Goal: Transaction & Acquisition: Subscribe to service/newsletter

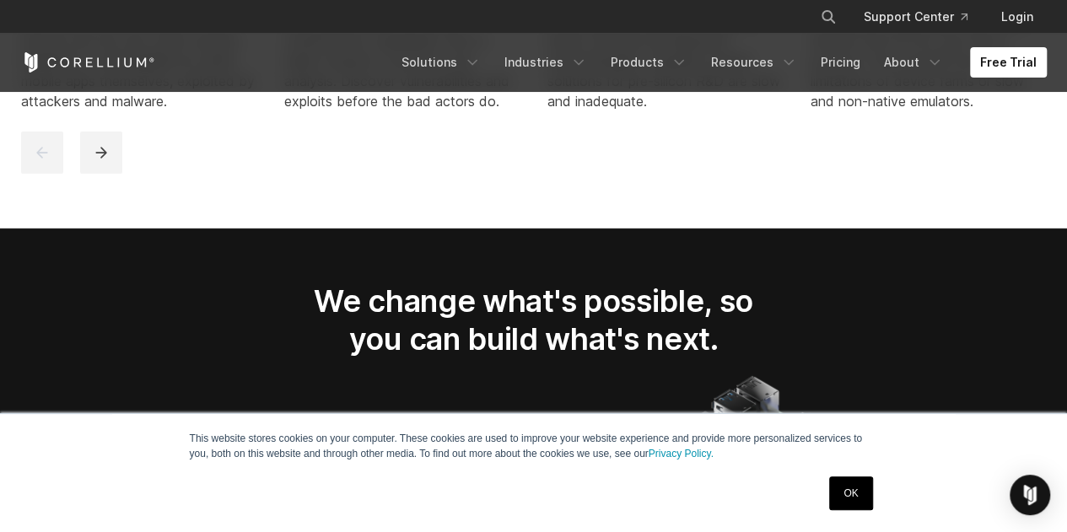
scroll to position [2297, 0]
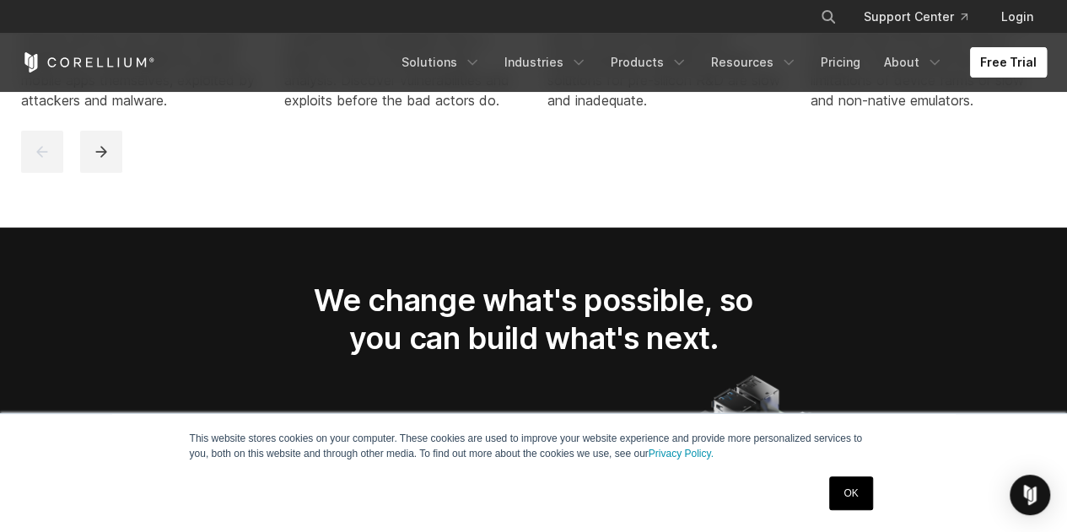
click at [999, 51] on link "Free Trial" at bounding box center [1008, 62] width 77 height 30
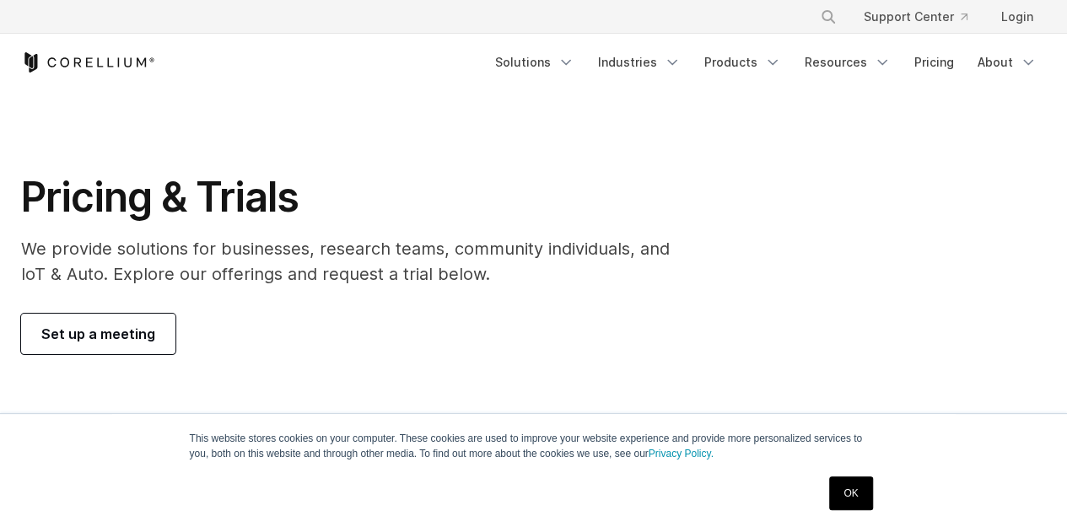
scroll to position [141, 0]
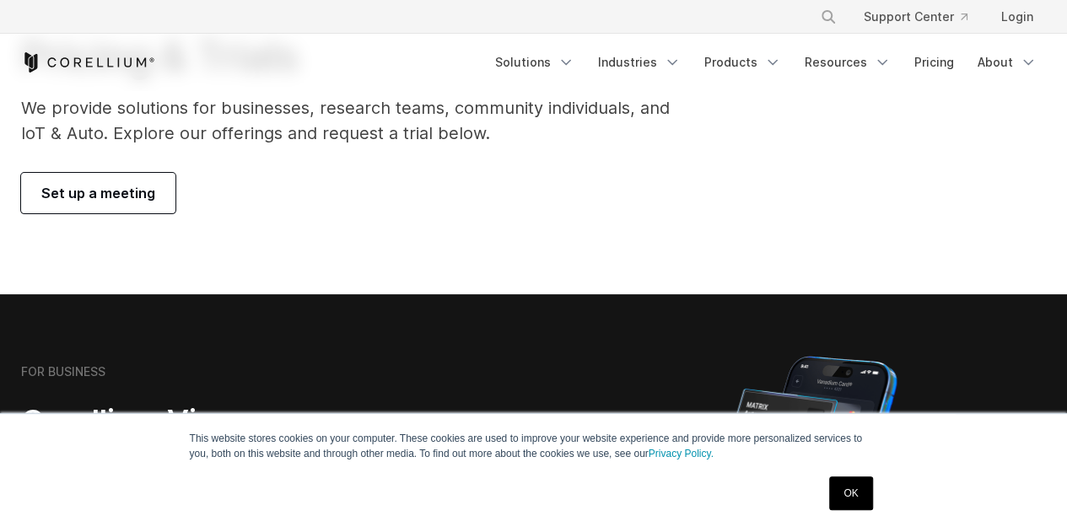
click at [124, 181] on link "Set up a meeting" at bounding box center [98, 193] width 154 height 40
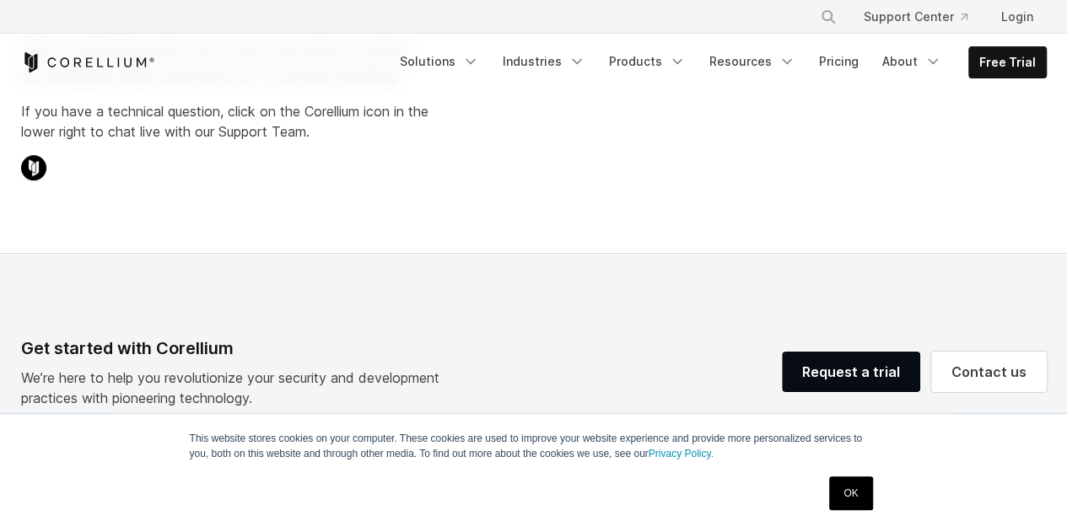
select select "**"
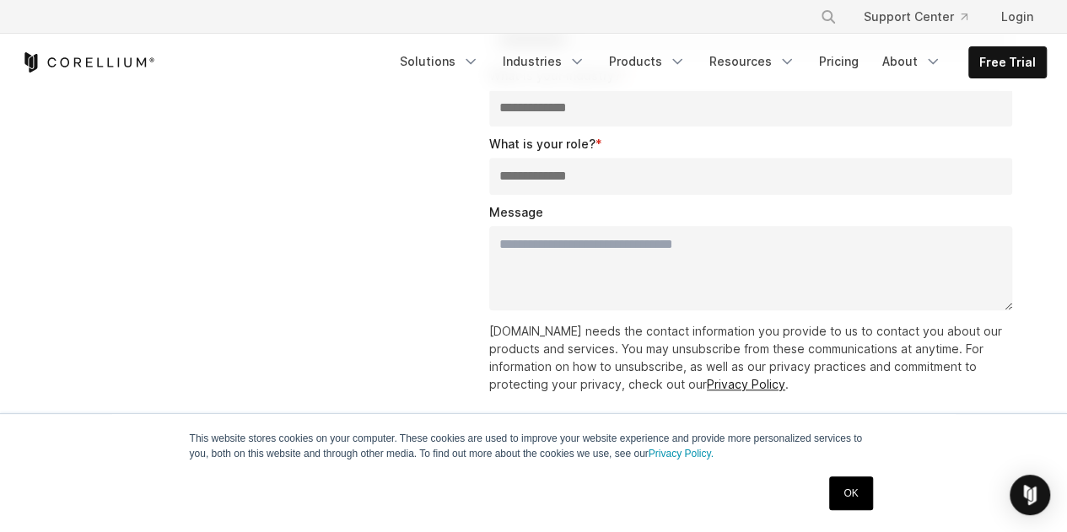
scroll to position [445, 0]
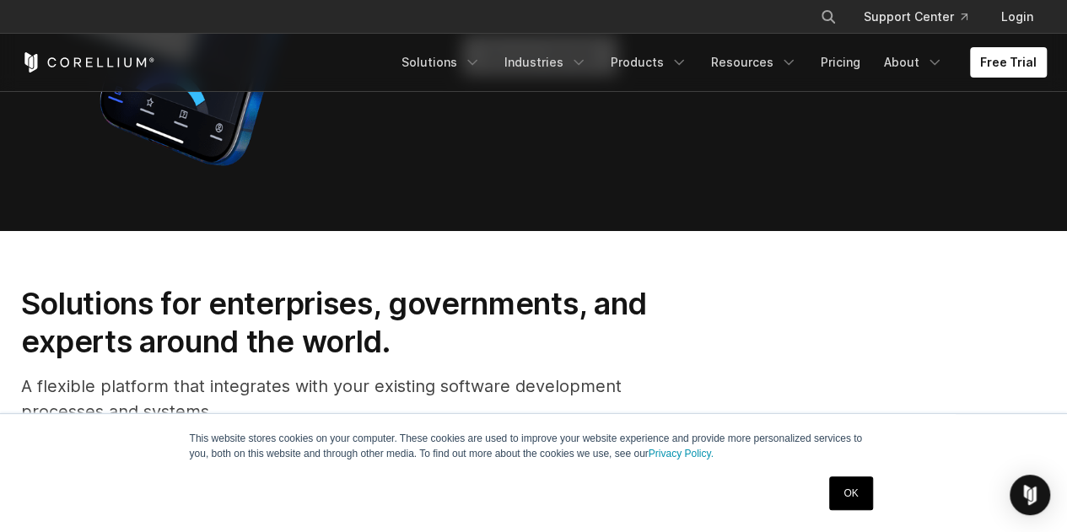
scroll to position [1575, 0]
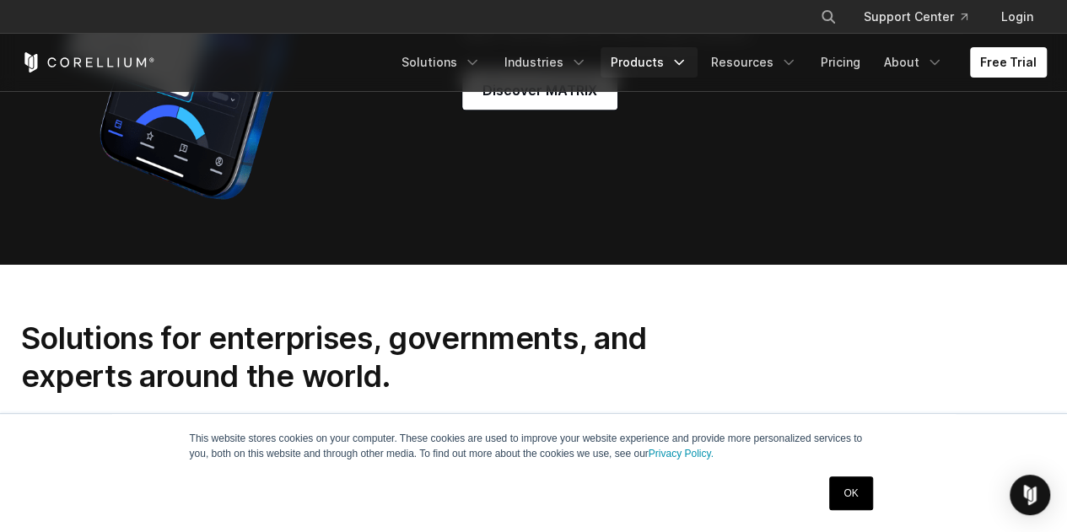
click at [663, 55] on link "Products" at bounding box center [648, 62] width 97 height 30
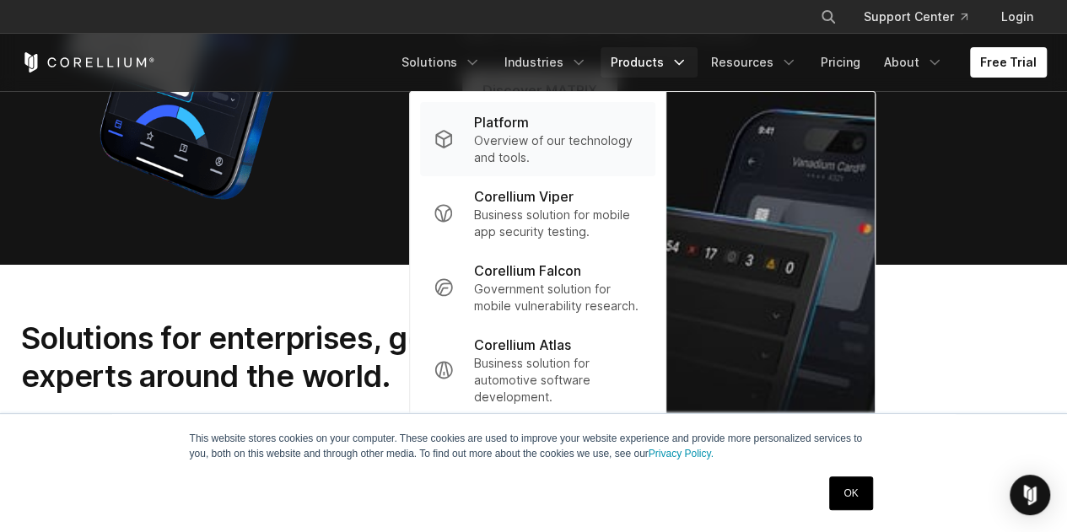
click at [595, 138] on p "Overview of our technology and tools." at bounding box center [558, 149] width 168 height 34
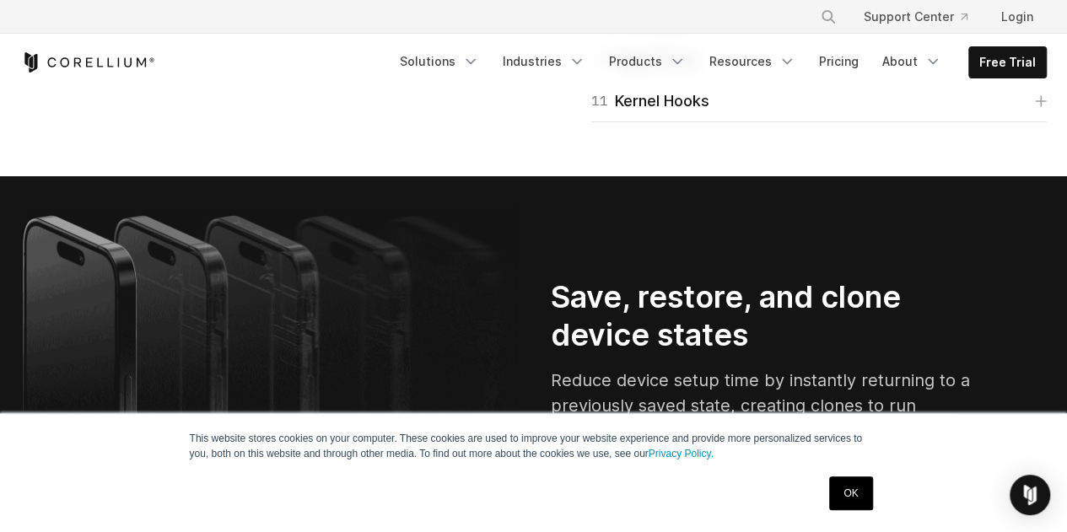
scroll to position [3059, 0]
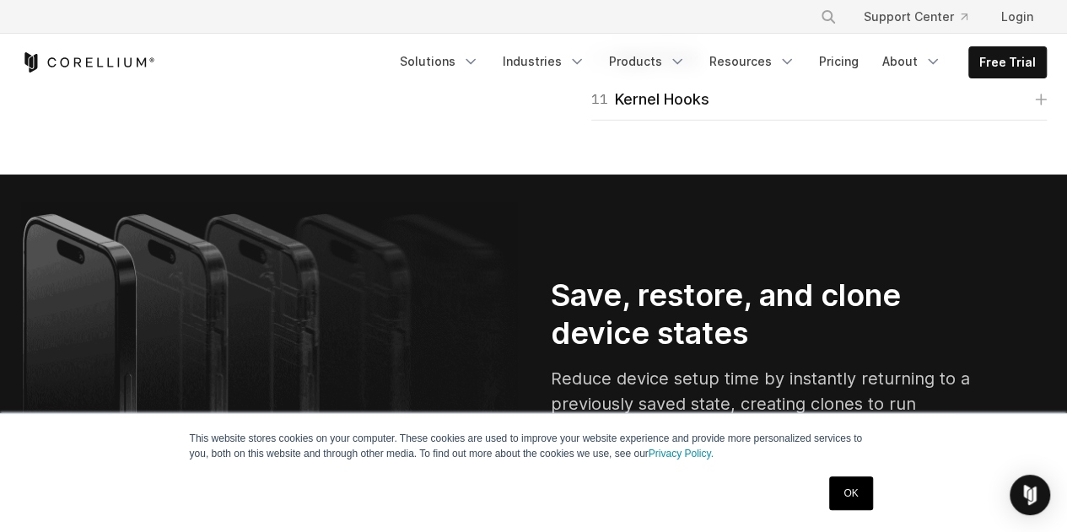
scroll to position [3126, 0]
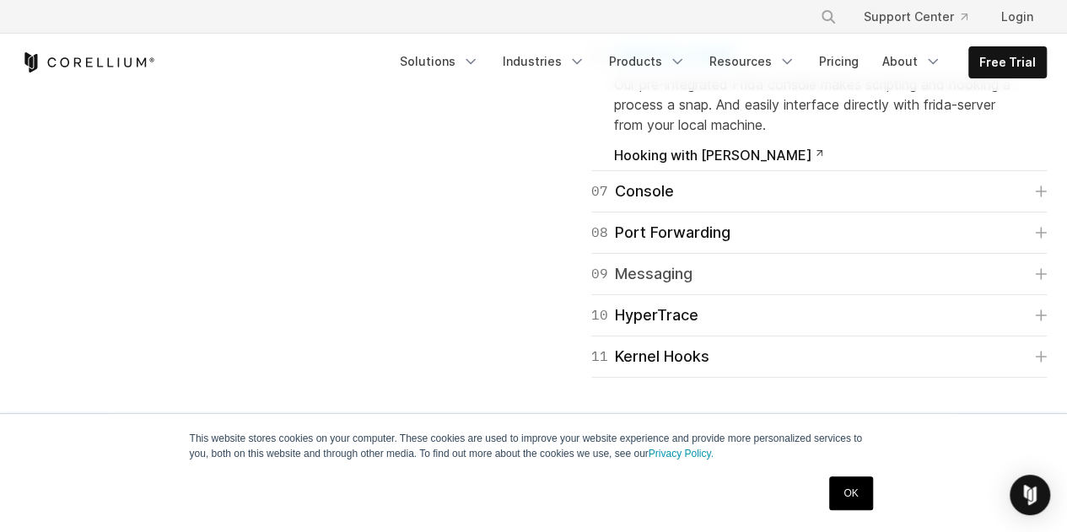
scroll to position [2958, 0]
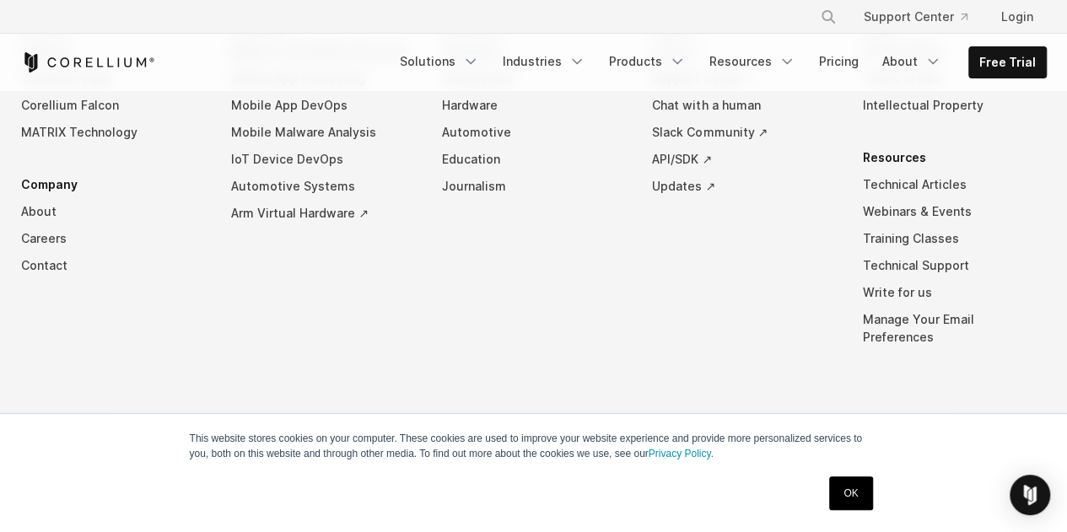
scroll to position [8598, 0]
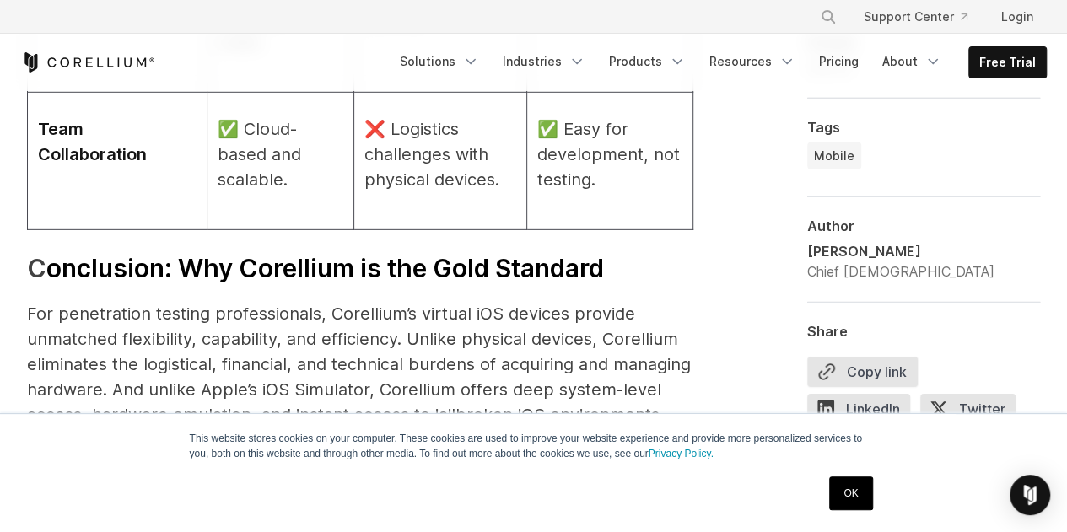
scroll to position [5962, 0]
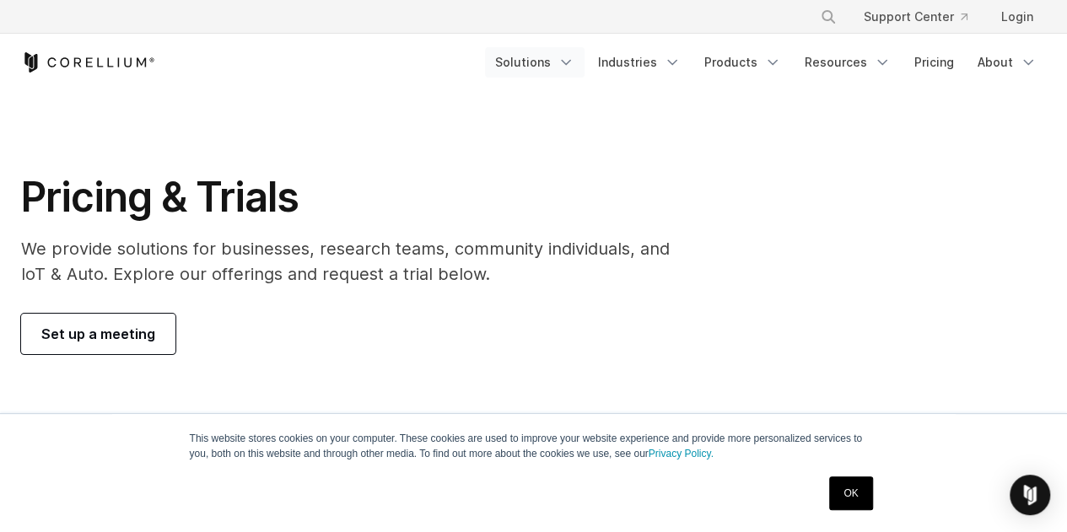
click at [552, 53] on link "Solutions" at bounding box center [535, 62] width 100 height 30
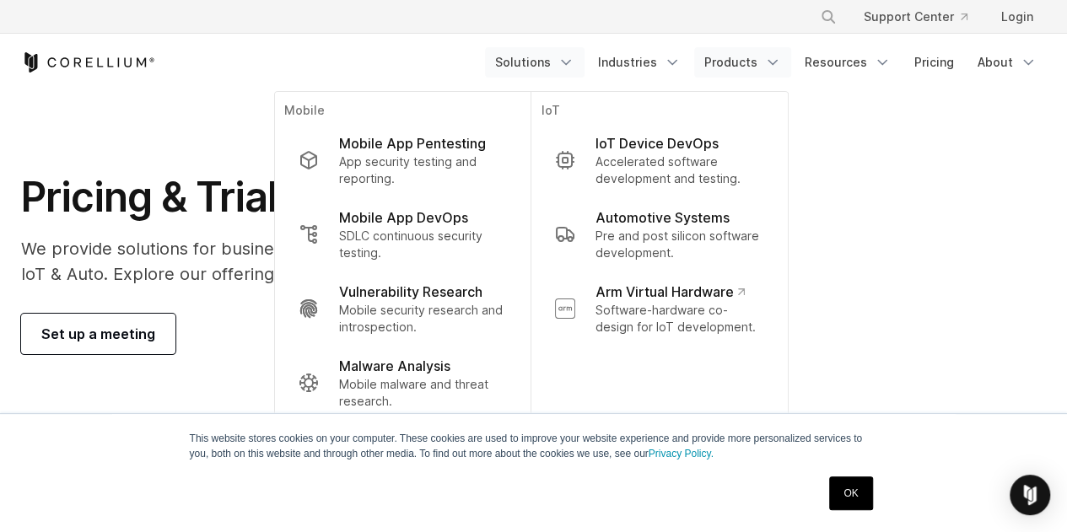
click at [737, 60] on link "Products" at bounding box center [742, 62] width 97 height 30
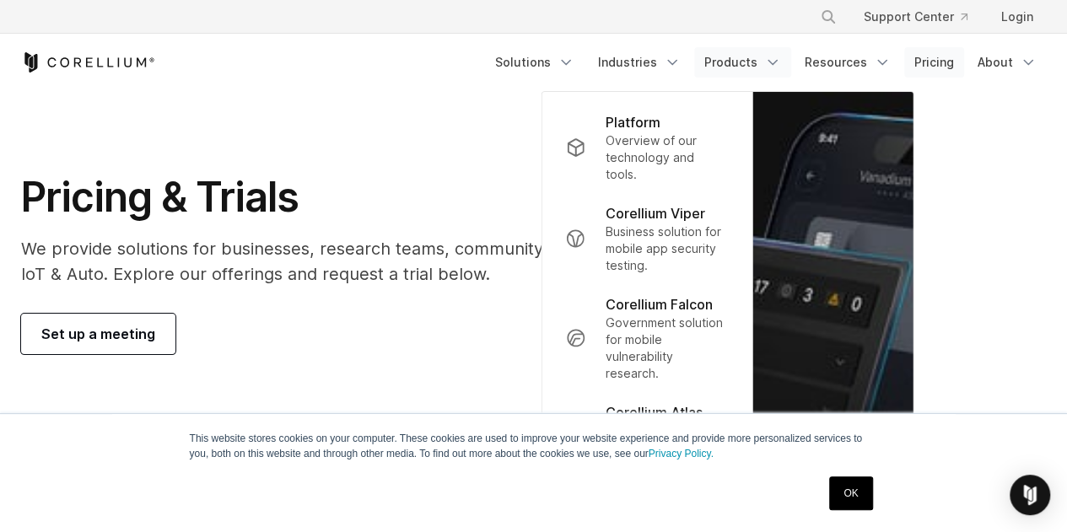
click at [946, 61] on link "Pricing" at bounding box center [934, 62] width 60 height 30
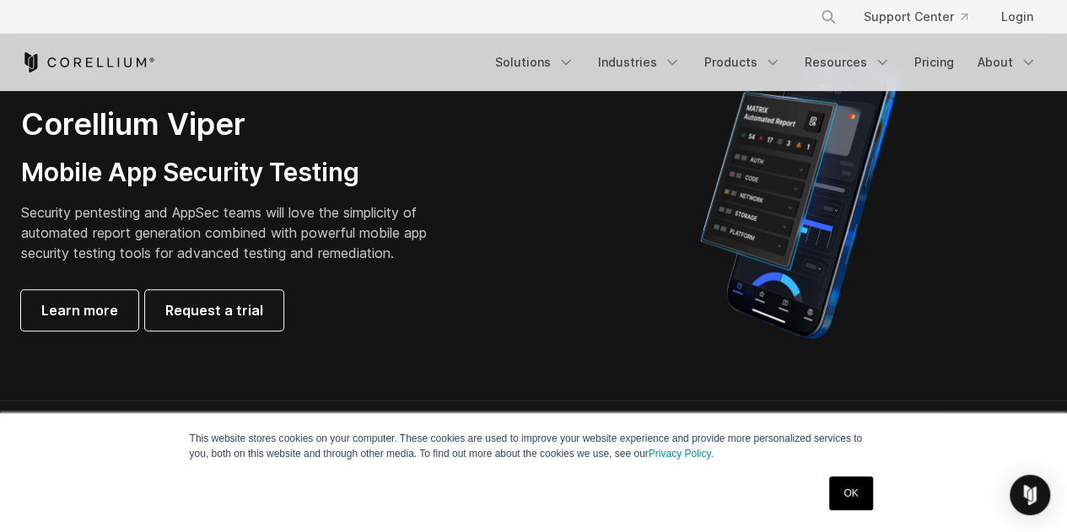
scroll to position [399, 0]
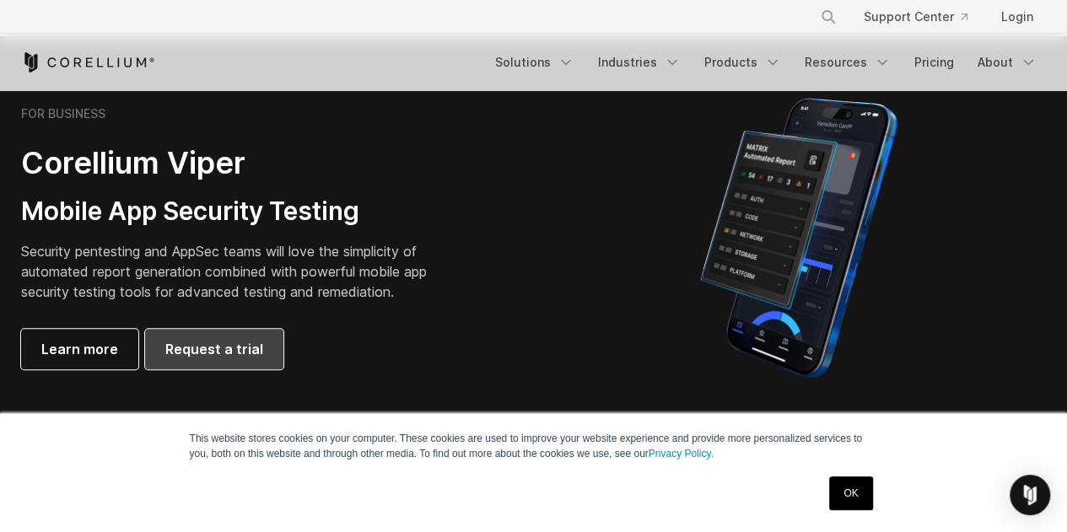
click at [246, 345] on span "Request a trial" at bounding box center [214, 349] width 98 height 20
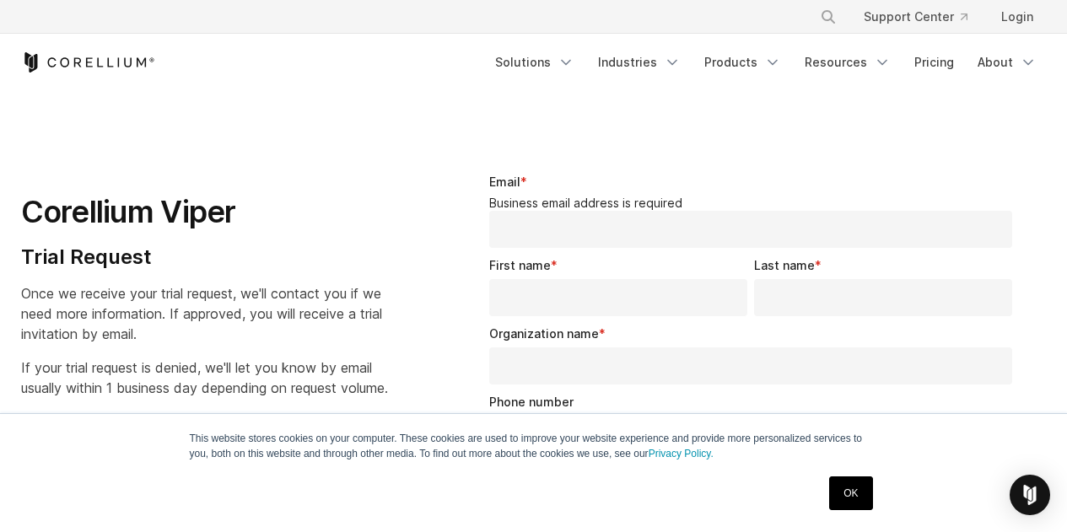
select select "**"
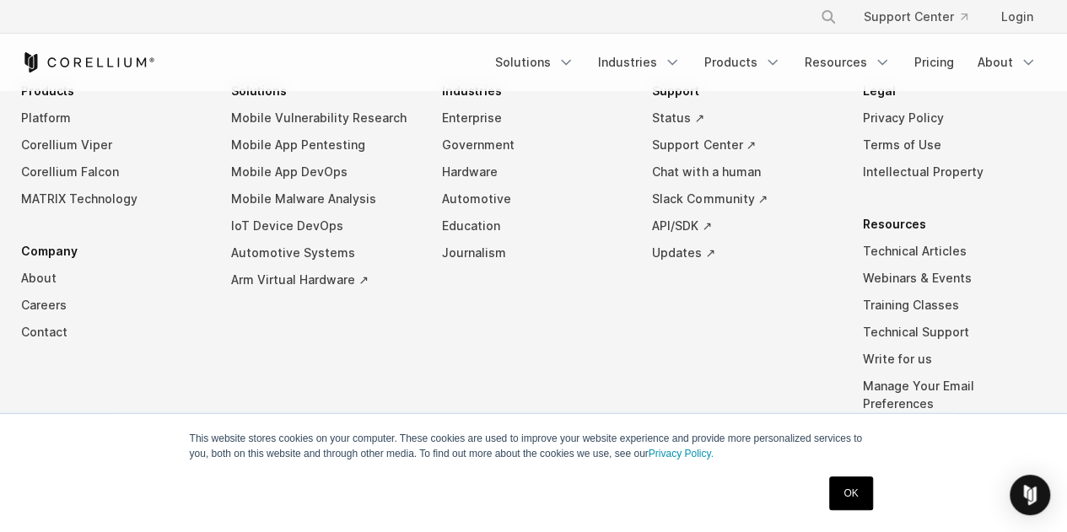
scroll to position [1370, 0]
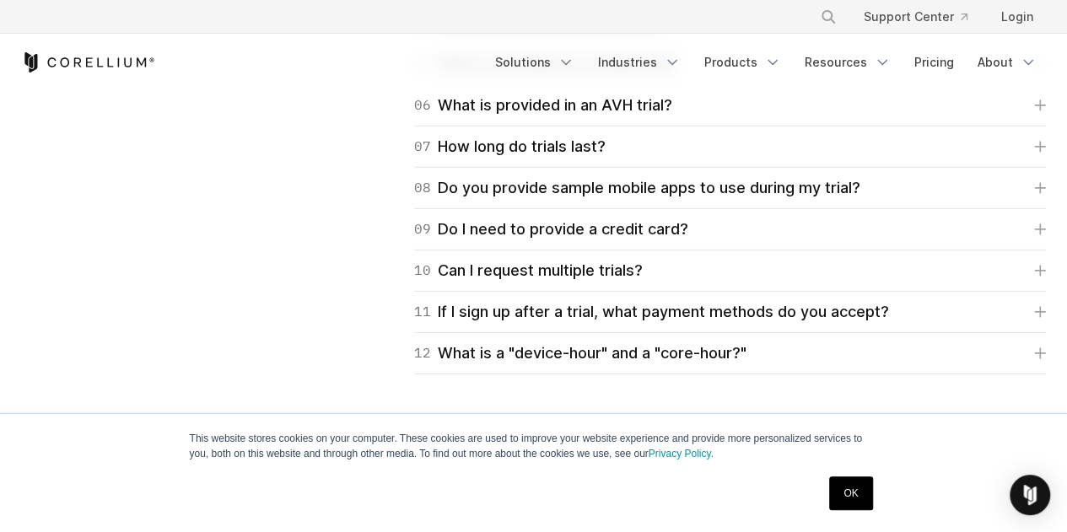
scroll to position [2575, 0]
